Goal: Transaction & Acquisition: Purchase product/service

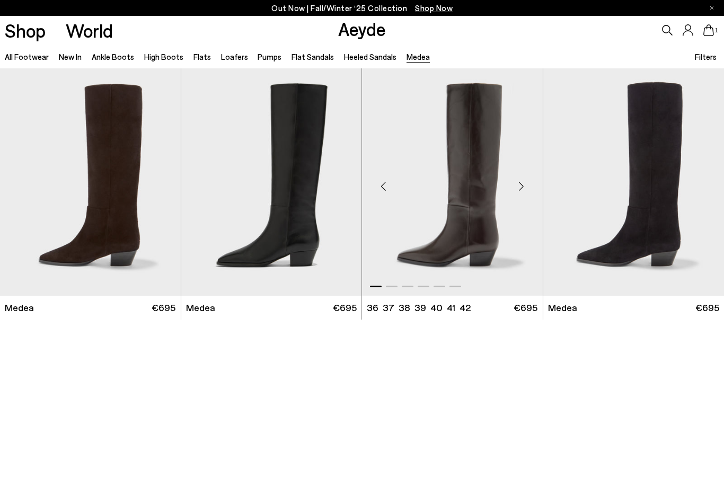
click at [427, 258] on img "1 / 6" at bounding box center [452, 181] width 181 height 227
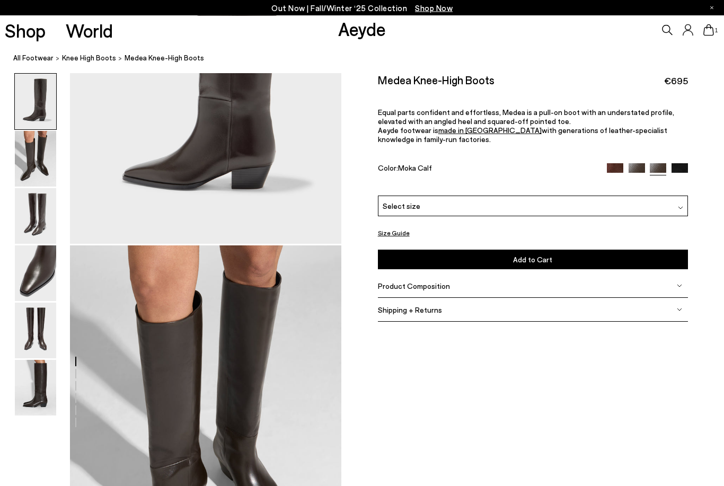
scroll to position [192, 0]
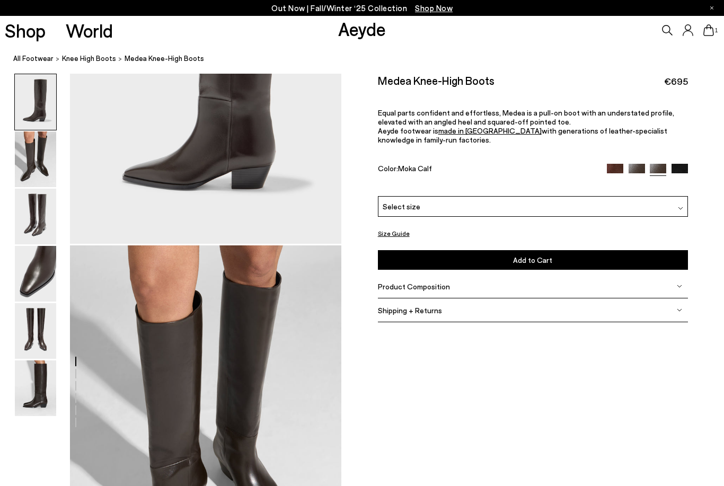
click at [399, 229] on button "Size Guide" at bounding box center [394, 233] width 32 height 13
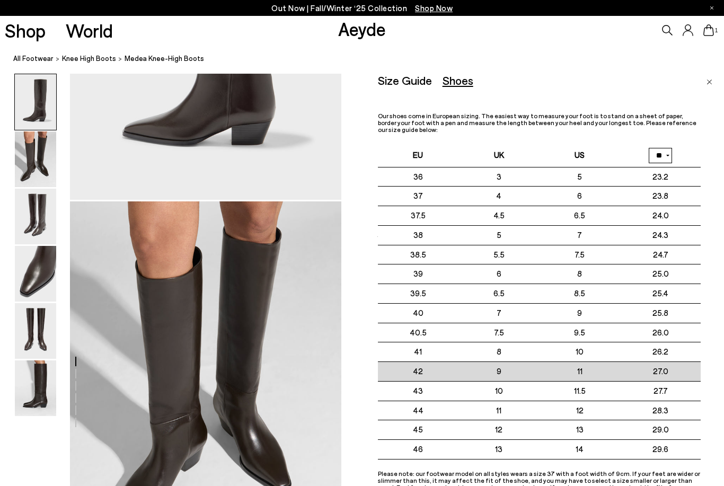
scroll to position [235, 0]
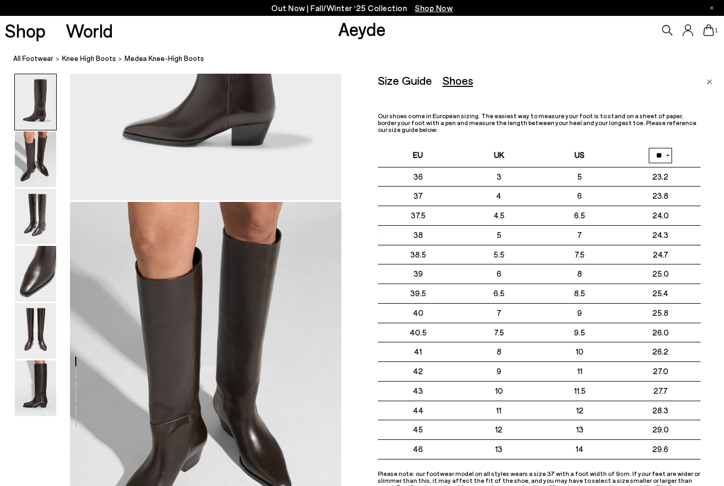
click at [709, 82] on img "Close" at bounding box center [709, 81] width 6 height 5
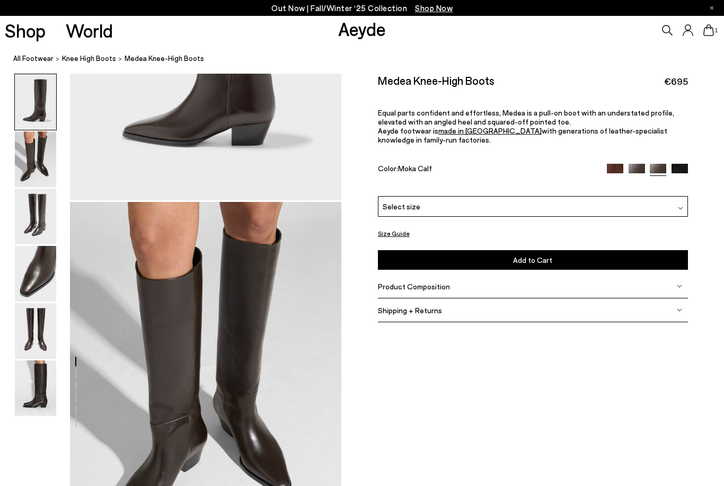
click at [424, 289] on span "Product Composition" at bounding box center [414, 286] width 72 height 9
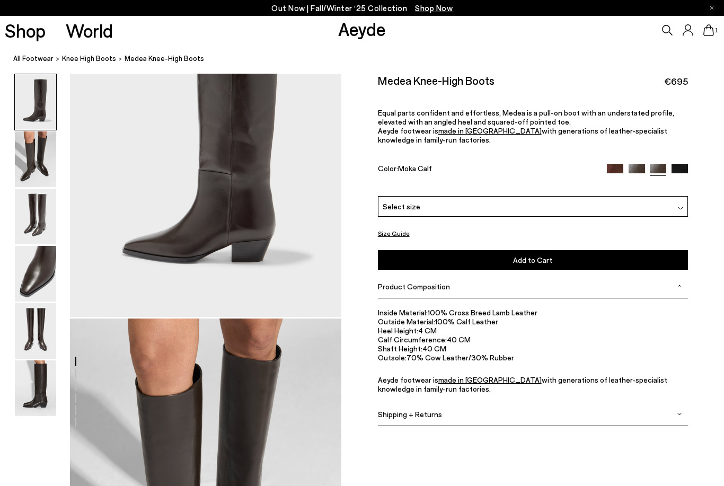
scroll to position [108, 0]
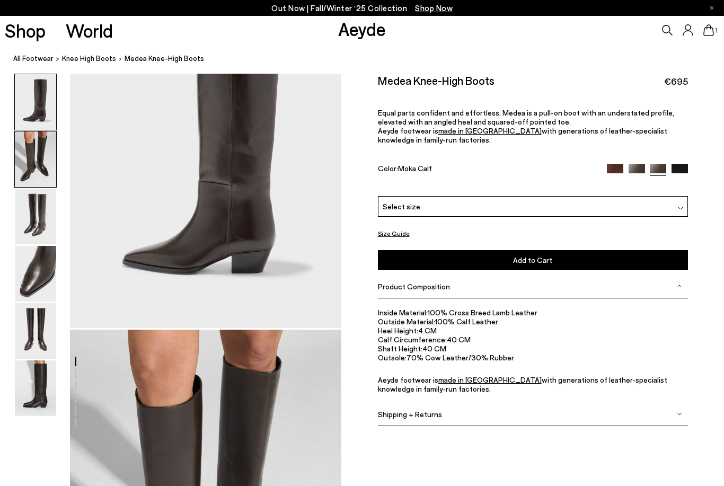
click at [22, 164] on img at bounding box center [35, 159] width 41 height 56
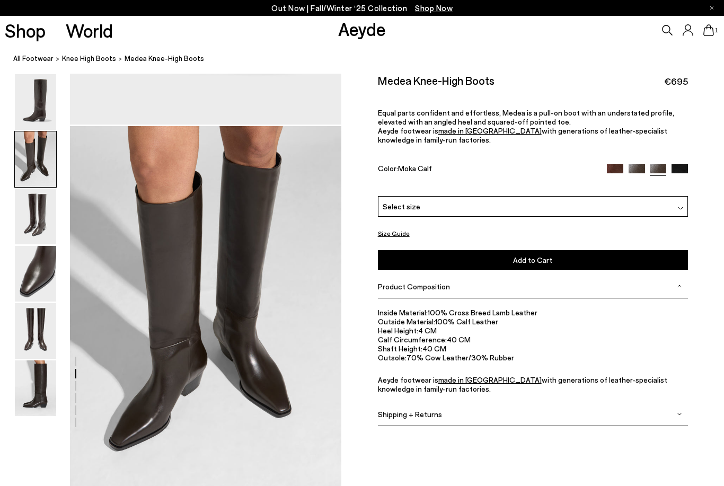
scroll to position [364, 0]
